Goal: Task Accomplishment & Management: Manage account settings

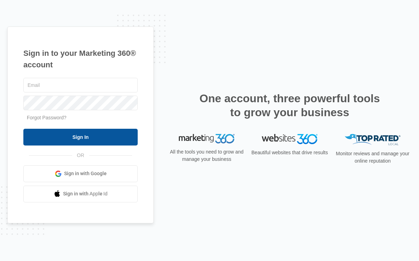
type input "[EMAIL_ADDRESS][DOMAIN_NAME]"
click at [88, 136] on input "Sign In" at bounding box center [80, 137] width 114 height 17
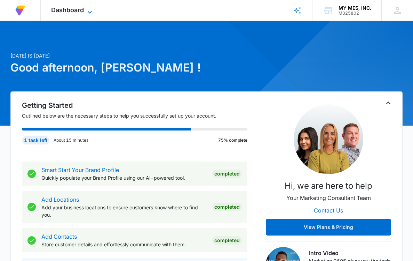
click at [69, 11] on span "Dashboard" at bounding box center [67, 9] width 33 height 7
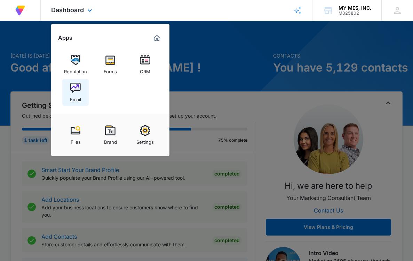
click at [75, 91] on img at bounding box center [75, 88] width 10 height 10
